Goal: Information Seeking & Learning: Learn about a topic

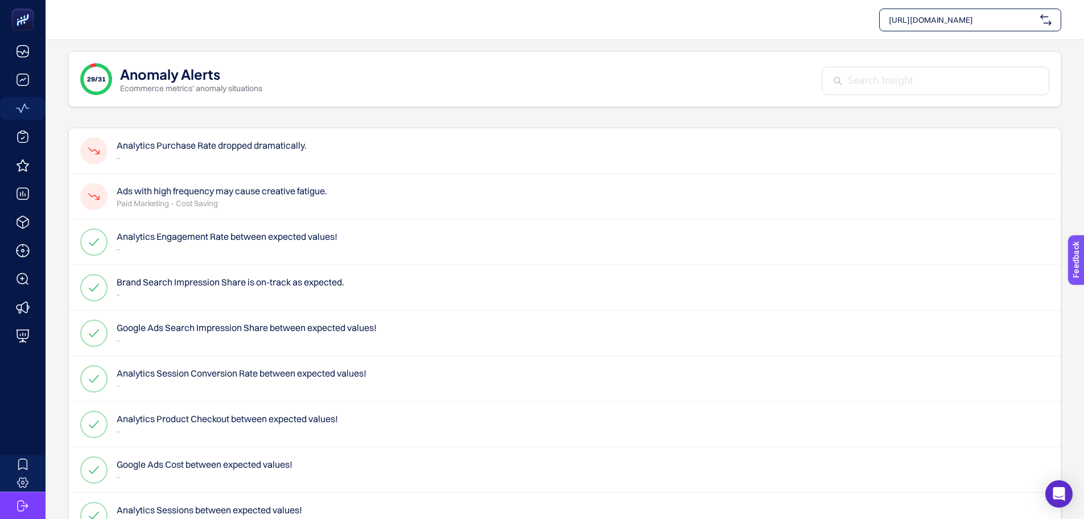
click at [202, 155] on p "-" at bounding box center [212, 157] width 190 height 11
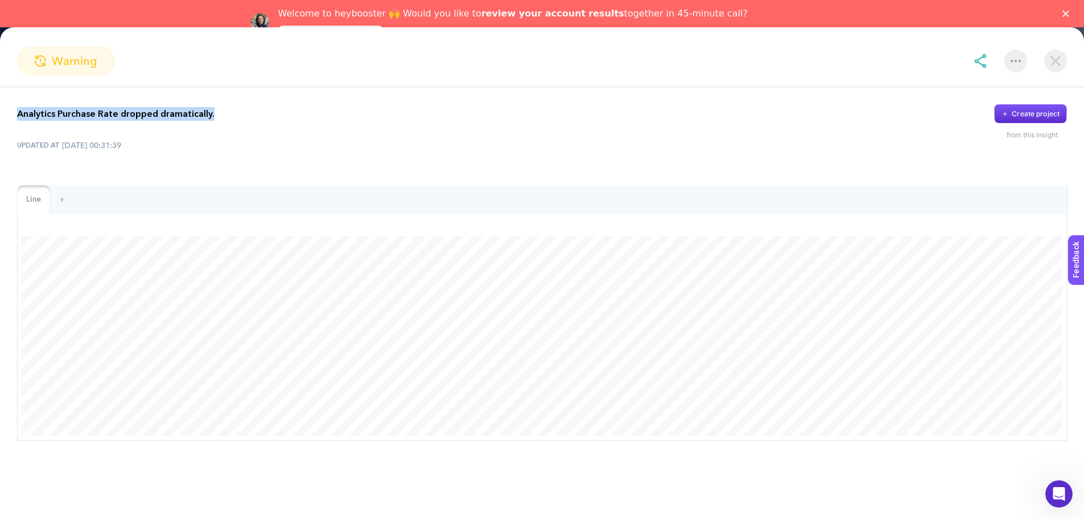
drag, startPoint x: 226, startPoint y: 112, endPoint x: 10, endPoint y: 114, distance: 216.3
click at [10, 114] on div "Analytics Purchase Rate dropped dramatically. Create project from this insight …" at bounding box center [542, 272] width 1084 height 371
click at [2, 92] on div at bounding box center [2, 92] width 0 height 0
drag, startPoint x: 137, startPoint y: 195, endPoint x: 344, endPoint y: 187, distance: 207.4
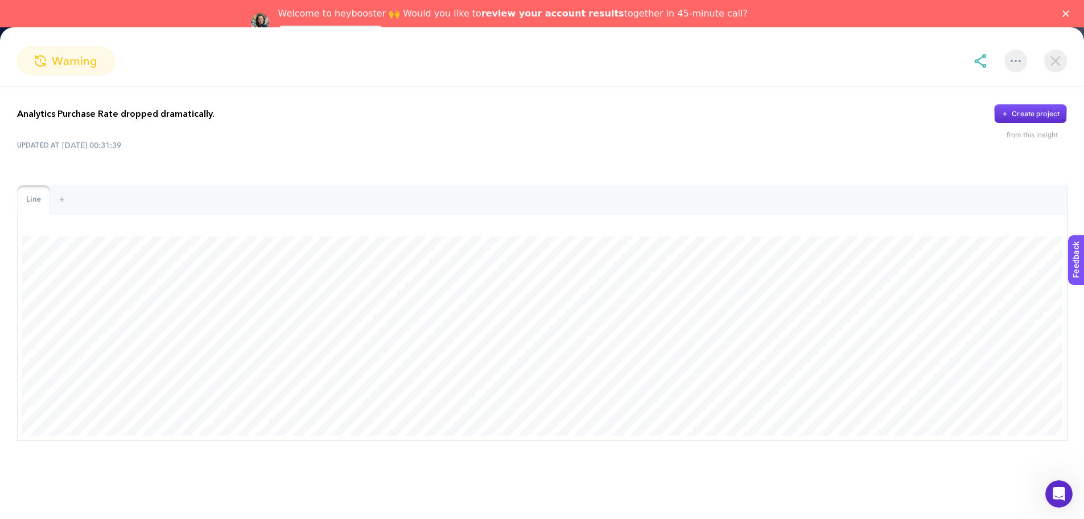
click at [441, 158] on div "Analytics Purchase Rate dropped dramatically. Create project from this insight …" at bounding box center [542, 272] width 1084 height 371
click at [1056, 68] on img at bounding box center [1056, 61] width 23 height 23
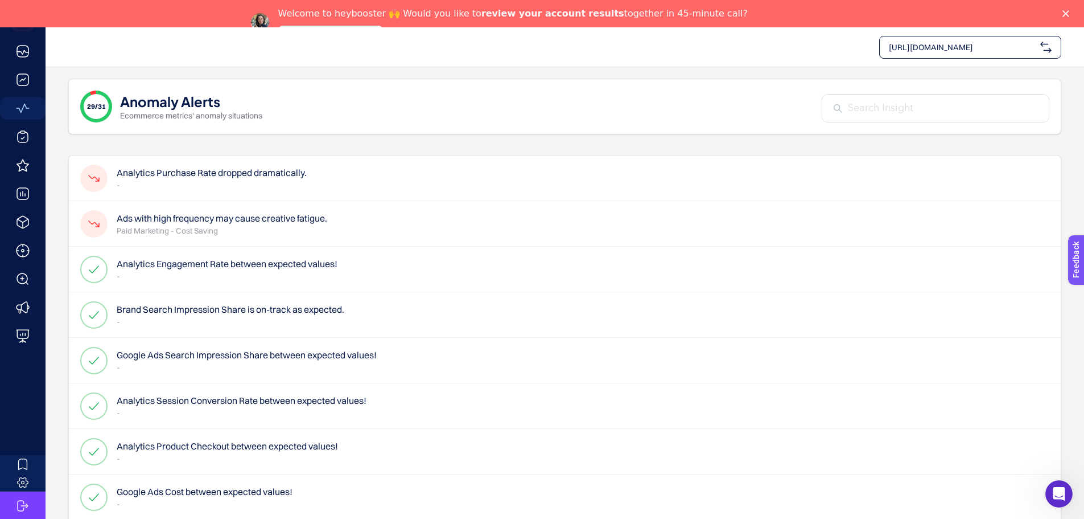
click at [177, 227] on p "Paid Marketing - Cost Saving" at bounding box center [222, 230] width 211 height 11
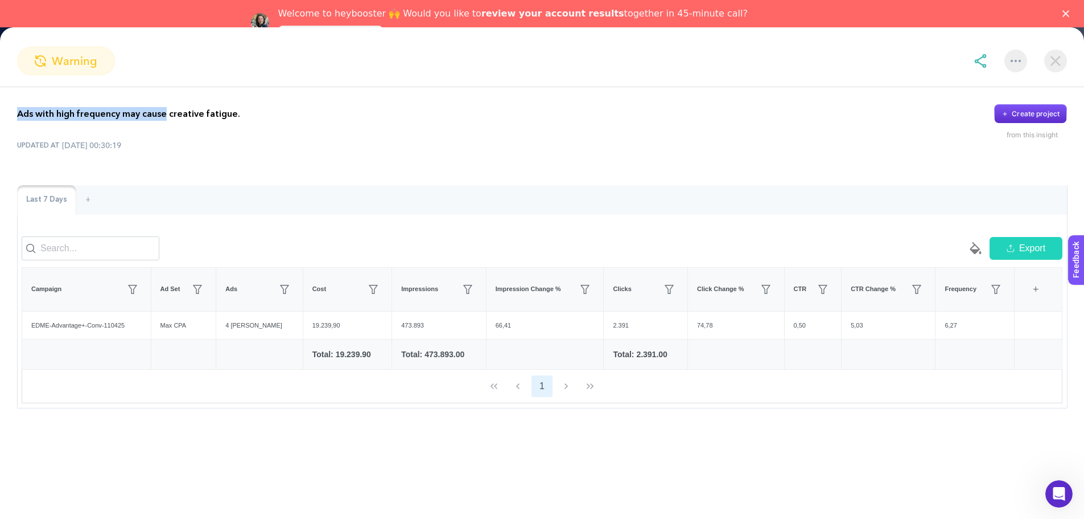
drag, startPoint x: 18, startPoint y: 113, endPoint x: 125, endPoint y: 226, distance: 155.8
click at [164, 114] on p "Ads with high frequency may cause creative fatigue." at bounding box center [128, 114] width 223 height 14
drag, startPoint x: 33, startPoint y: 332, endPoint x: 112, endPoint y: 331, distance: 78.6
click at [112, 331] on div "EDME-Advantage+-Conv-110425" at bounding box center [86, 325] width 129 height 28
drag, startPoint x: 950, startPoint y: 332, endPoint x: 927, endPoint y: 335, distance: 22.9
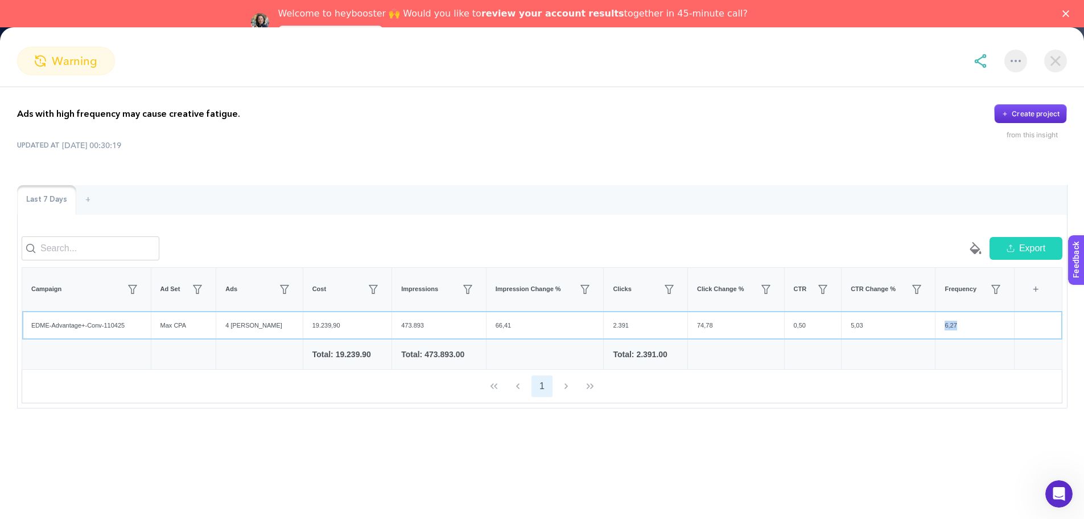
click at [927, 335] on tr "EDME-Advantage+-Conv-110425 Max CPA 4 Marka 19.239,90 473.893 66,41 2.391 74,78…" at bounding box center [542, 325] width 1041 height 28
click at [445, 203] on div "Last 7 Days +" at bounding box center [542, 200] width 1050 height 30
click at [1058, 59] on img at bounding box center [1056, 61] width 23 height 23
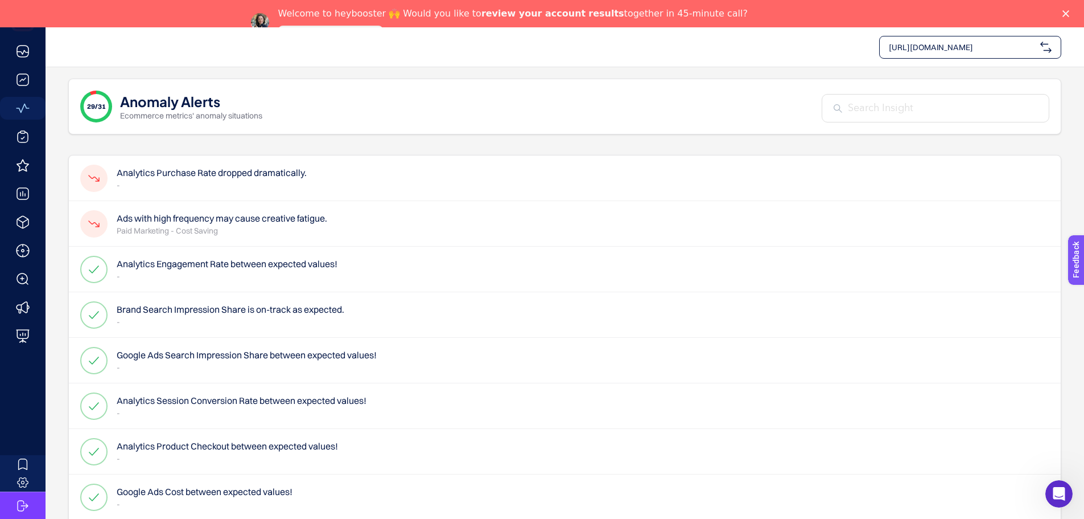
click at [442, 105] on div "29/31 Anomaly Alerts Ecommerce metrics' anomaly situations" at bounding box center [564, 107] width 993 height 56
